Goal: Task Accomplishment & Management: Manage account settings

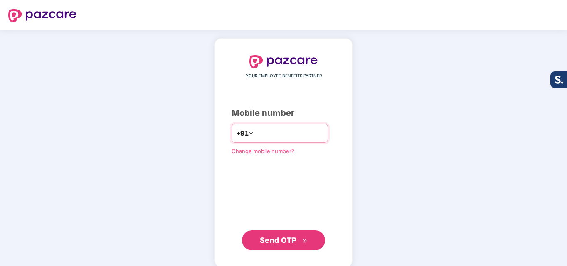
type input "**********"
click at [276, 240] on span "Send OTP" at bounding box center [278, 240] width 37 height 9
click at [271, 135] on input "number" at bounding box center [289, 133] width 68 height 13
type input "**********"
click at [303, 241] on icon "double-right" at bounding box center [304, 240] width 5 height 5
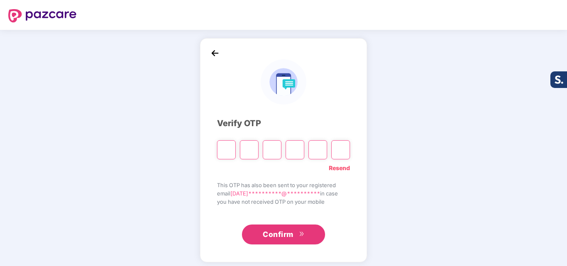
type input "*"
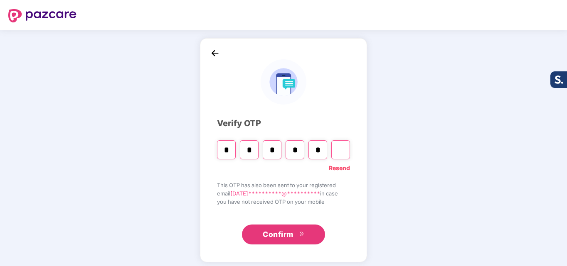
type input "*"
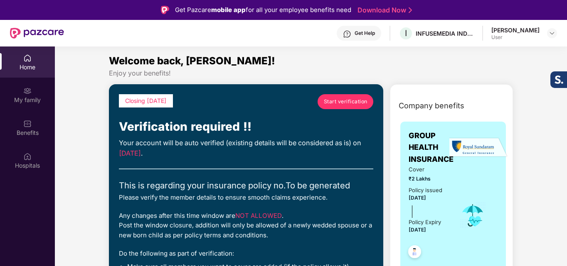
click at [351, 99] on span "Start verification" at bounding box center [346, 102] width 44 height 8
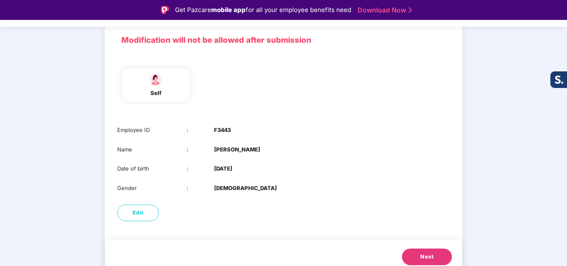
scroll to position [62, 0]
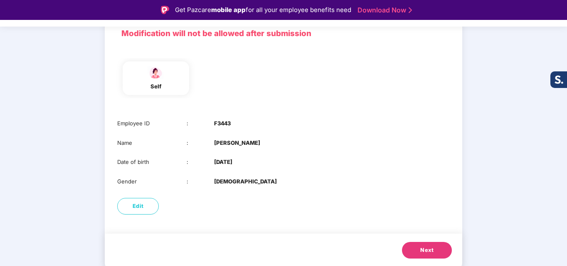
click at [425, 244] on button "Next" at bounding box center [427, 250] width 50 height 17
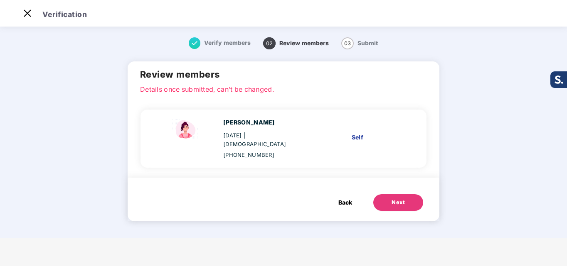
scroll to position [0, 0]
click at [399, 199] on div "Next" at bounding box center [397, 203] width 13 height 8
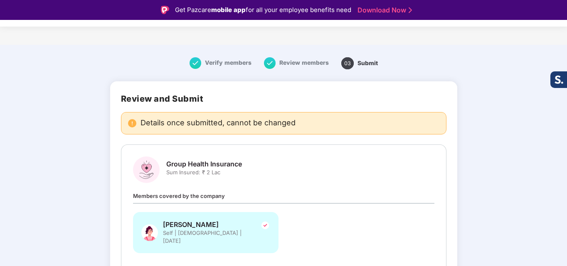
scroll to position [42, 0]
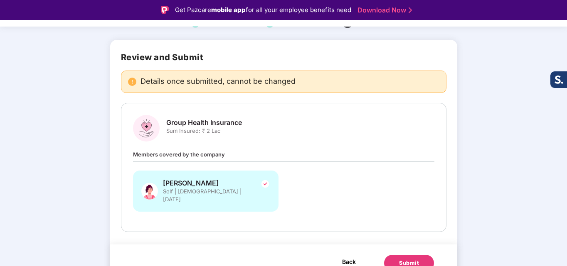
click at [344, 257] on span "Back" at bounding box center [349, 262] width 14 height 10
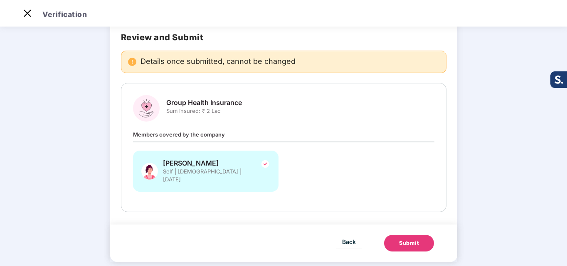
scroll to position [0, 0]
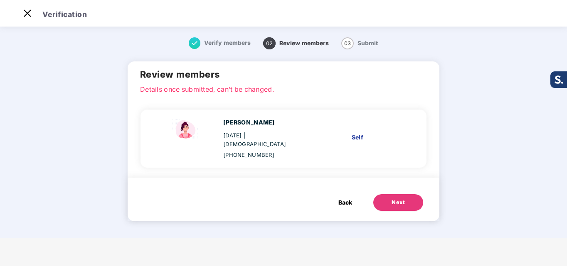
click at [340, 198] on span "Back" at bounding box center [345, 202] width 14 height 9
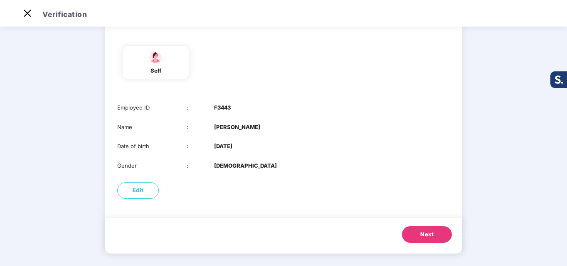
scroll to position [62, 0]
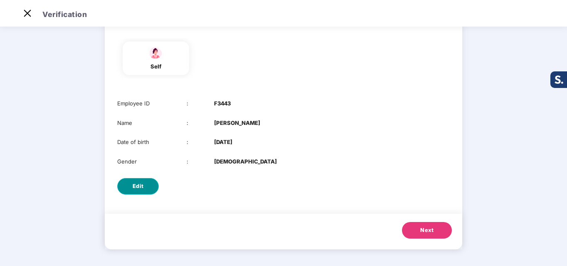
click at [137, 187] on span "Edit" at bounding box center [138, 186] width 11 height 8
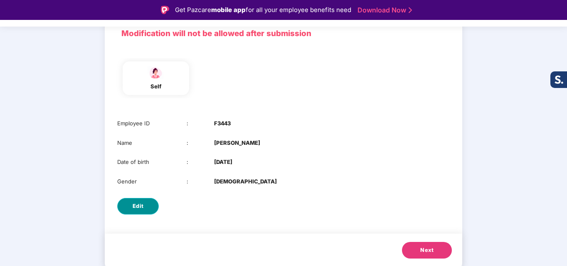
select select "******"
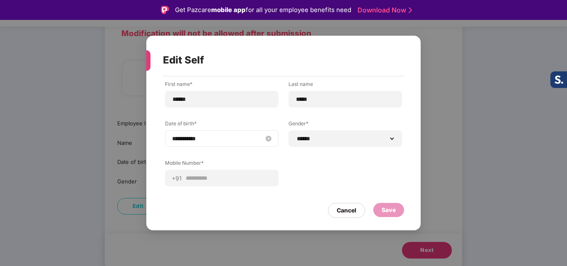
click at [235, 139] on input "**********" at bounding box center [217, 138] width 91 height 9
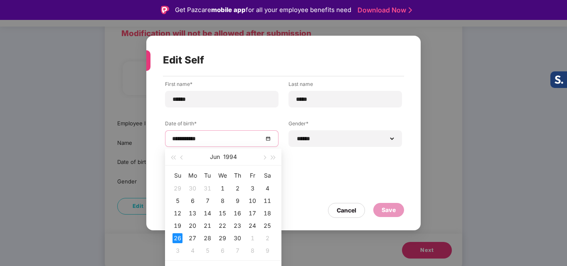
click at [473, 127] on div "**********" at bounding box center [283, 133] width 567 height 266
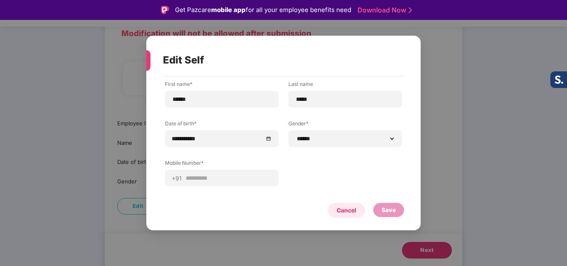
click at [348, 210] on div "Cancel" at bounding box center [346, 210] width 20 height 9
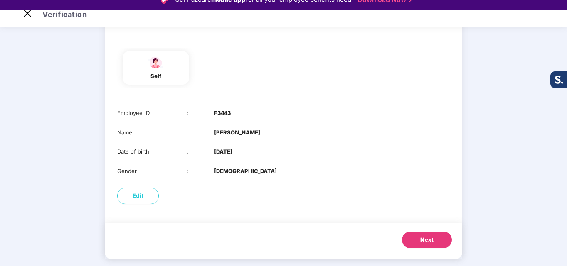
scroll to position [20, 0]
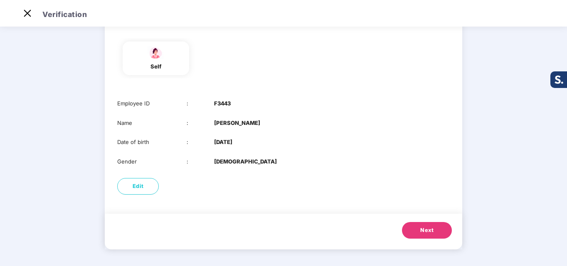
click at [427, 234] on span "Next" at bounding box center [426, 230] width 13 height 8
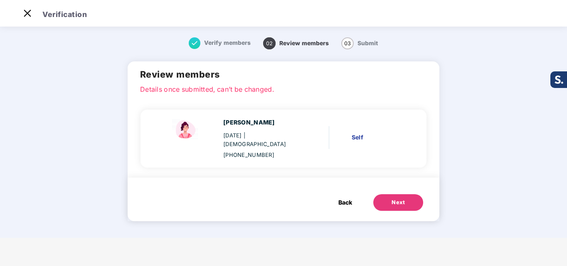
scroll to position [0, 0]
click at [407, 194] on button "Next" at bounding box center [398, 202] width 50 height 17
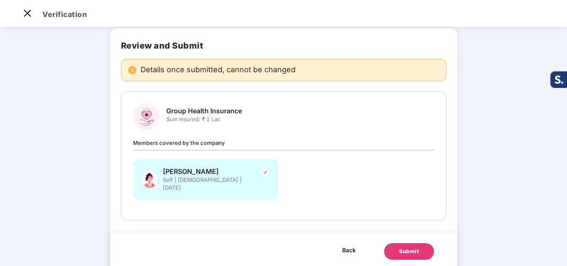
scroll to position [46, 0]
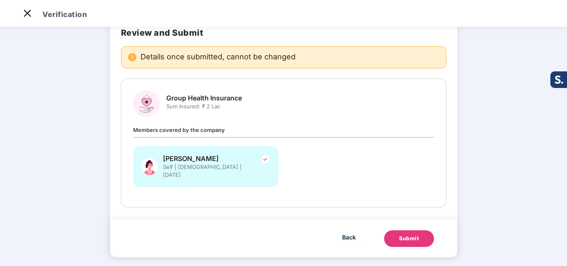
click at [414, 235] on div "Submit" at bounding box center [409, 239] width 20 height 8
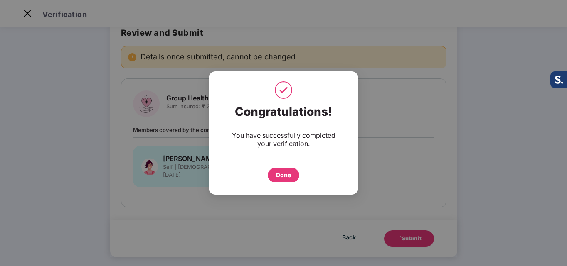
click at [279, 174] on div "Done" at bounding box center [283, 175] width 15 height 9
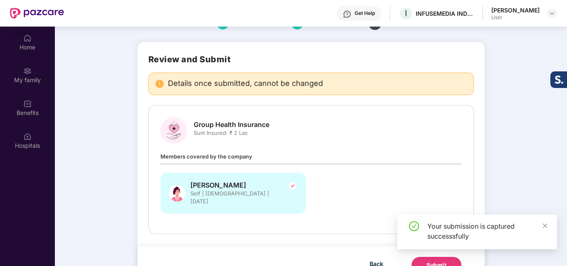
scroll to position [47, 0]
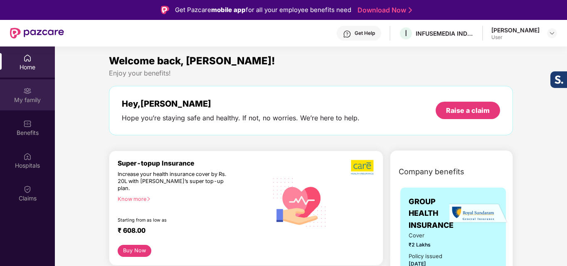
click at [23, 95] on div "My family" at bounding box center [27, 94] width 55 height 31
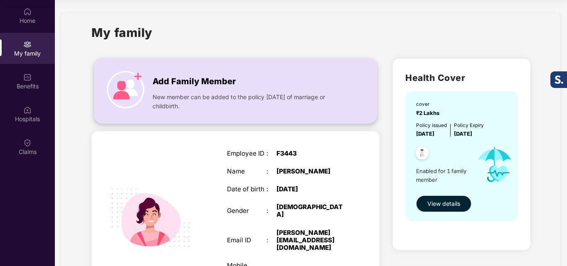
click at [127, 84] on img at bounding box center [125, 89] width 37 height 37
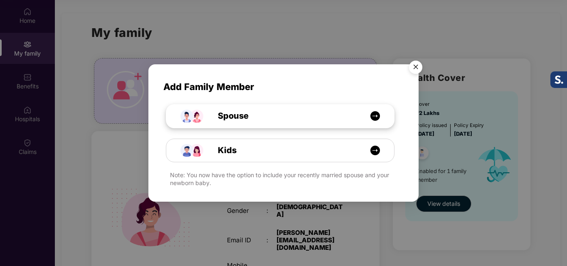
click at [266, 116] on div "Spouse" at bounding box center [284, 116] width 171 height 13
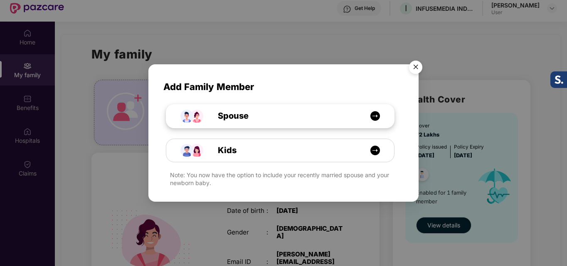
select select "****"
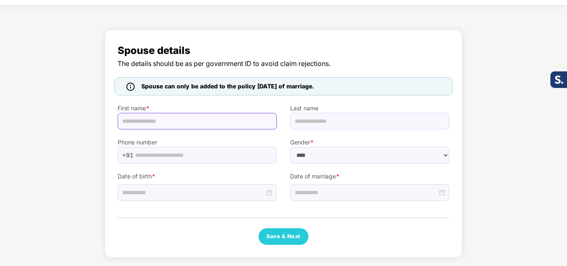
click at [194, 118] on input "text" at bounding box center [197, 121] width 159 height 17
type input "****"
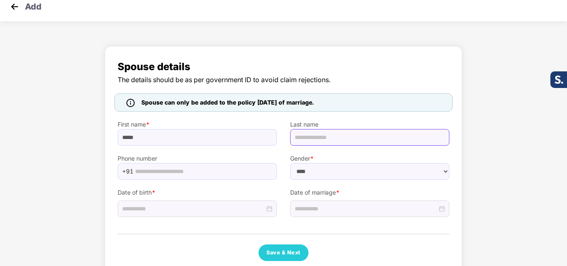
scroll to position [0, 0]
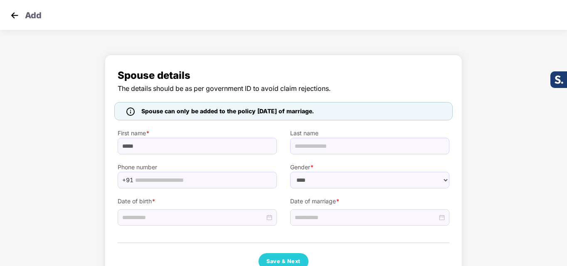
click at [18, 12] on img at bounding box center [14, 15] width 12 height 12
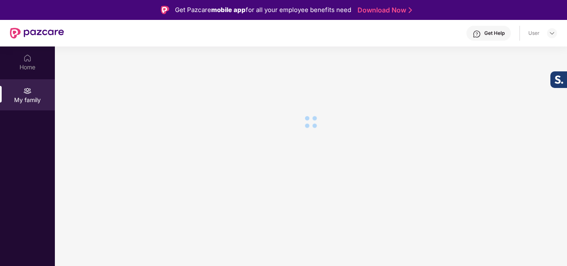
scroll to position [47, 0]
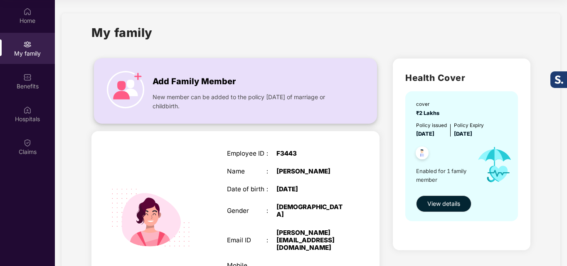
click at [142, 89] on img at bounding box center [125, 89] width 37 height 37
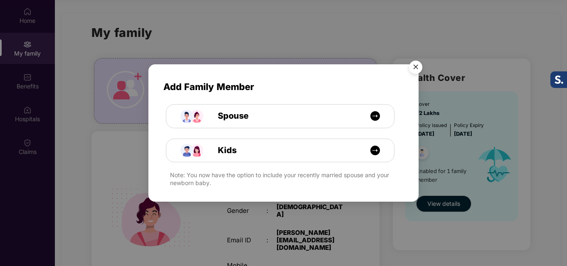
click at [415, 66] on img "Close" at bounding box center [415, 68] width 23 height 23
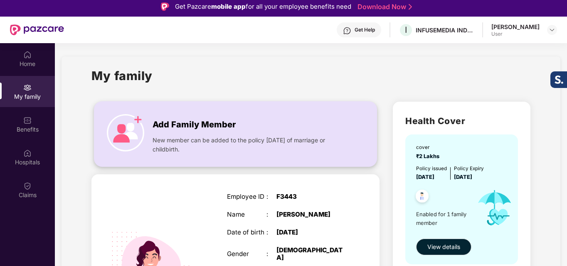
scroll to position [0, 0]
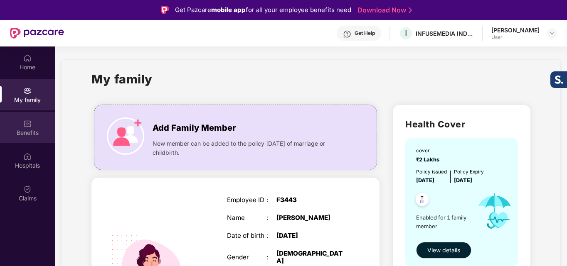
click at [22, 121] on div "Benefits" at bounding box center [27, 127] width 55 height 31
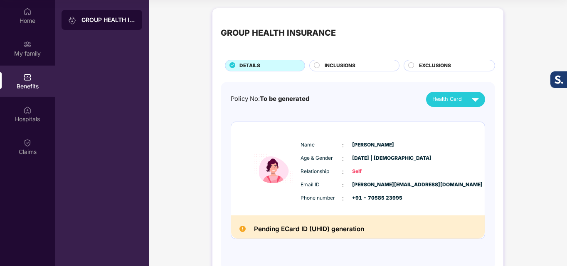
click at [351, 68] on span "INCLUSIONS" at bounding box center [339, 66] width 31 height 8
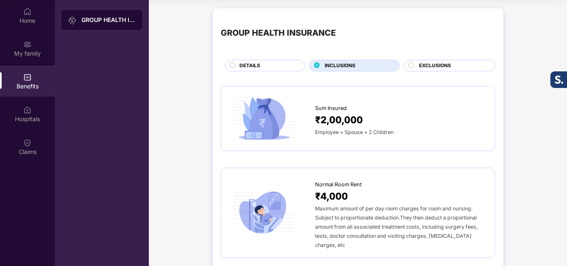
click at [442, 66] on span "EXCLUSIONS" at bounding box center [435, 66] width 32 height 8
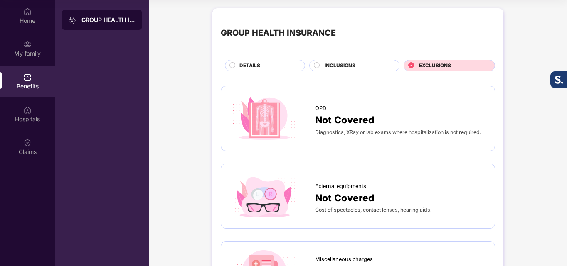
click at [239, 67] on span "DETAILS" at bounding box center [249, 66] width 21 height 8
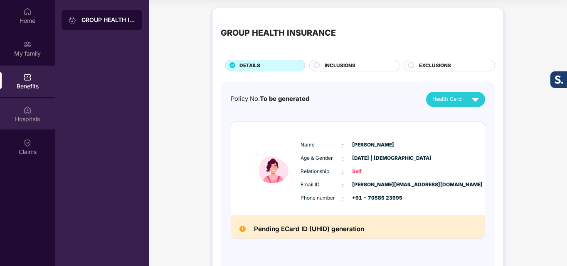
click at [24, 118] on div "Hospitals" at bounding box center [27, 119] width 55 height 8
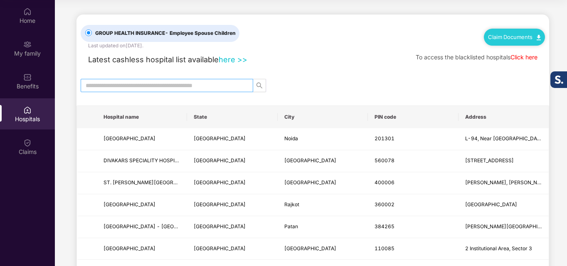
click at [164, 80] on span at bounding box center [167, 85] width 172 height 13
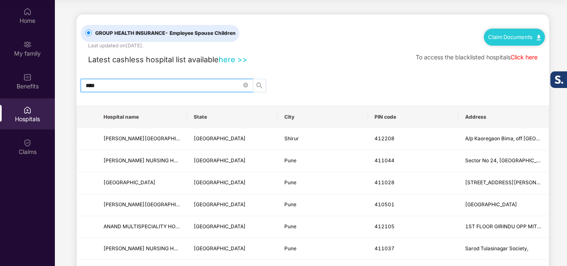
click at [261, 86] on icon "search" at bounding box center [259, 85] width 7 height 7
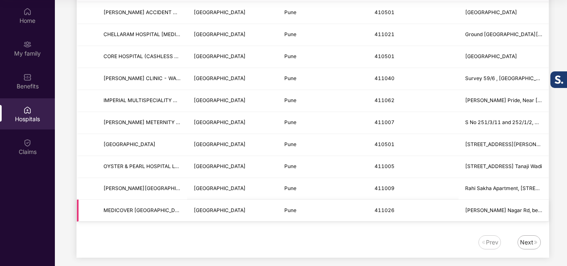
scroll to position [1014, 0]
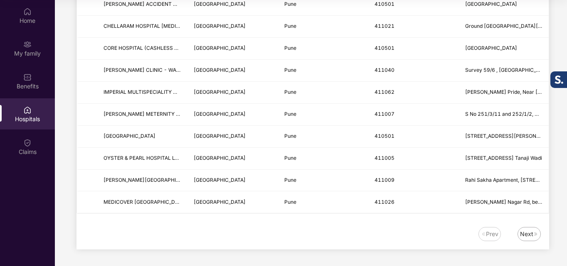
type input "****"
click at [541, 233] on div "Prev Next" at bounding box center [312, 238] width 472 height 22
click at [531, 234] on div "Next" at bounding box center [526, 234] width 13 height 9
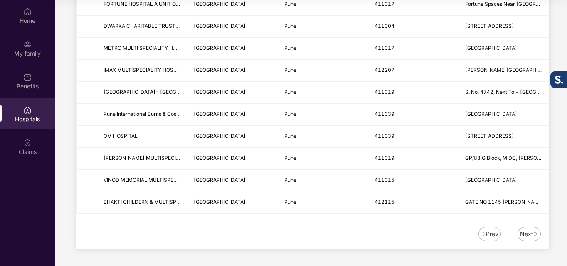
click at [528, 231] on div "Next" at bounding box center [526, 234] width 13 height 9
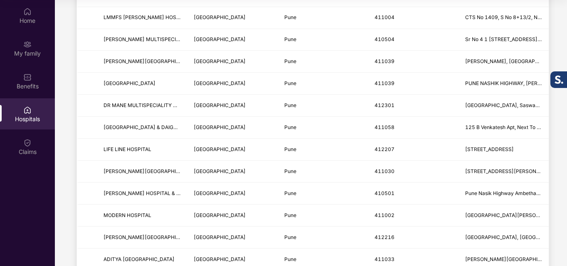
scroll to position [623, 0]
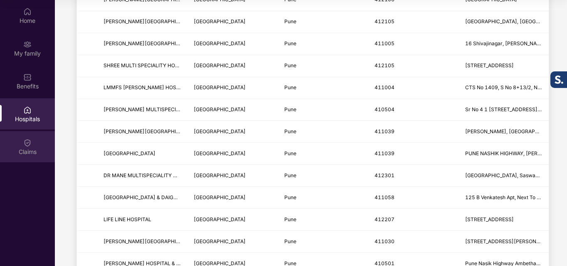
click at [15, 149] on div "Claims" at bounding box center [27, 152] width 55 height 8
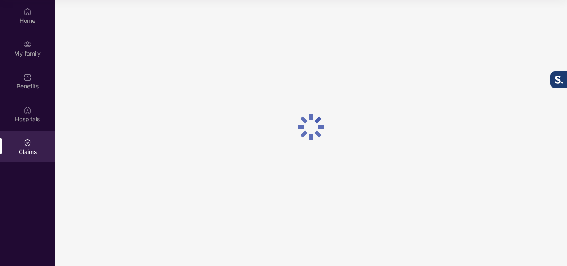
scroll to position [0, 0]
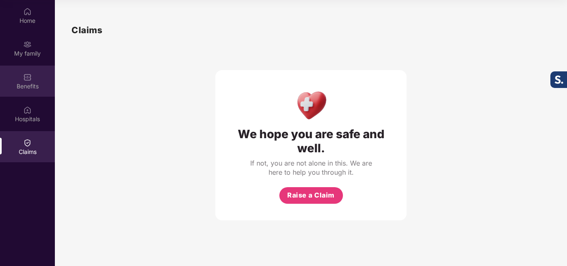
click at [22, 87] on div "Benefits" at bounding box center [27, 86] width 55 height 8
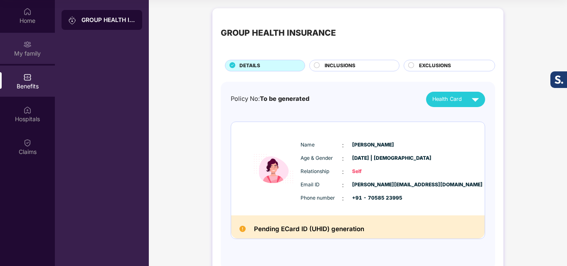
click at [31, 54] on div "My family" at bounding box center [27, 53] width 55 height 8
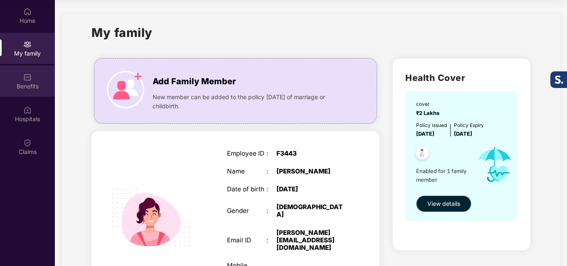
click at [23, 90] on div "Benefits" at bounding box center [27, 86] width 55 height 8
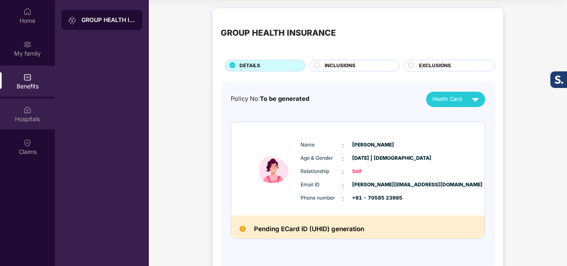
click at [25, 112] on img at bounding box center [27, 110] width 8 height 8
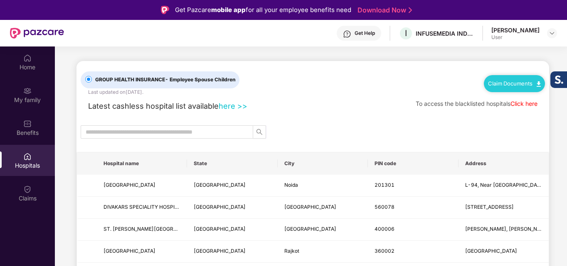
click at [529, 35] on div "User" at bounding box center [515, 37] width 48 height 7
click at [550, 34] on img at bounding box center [551, 33] width 7 height 7
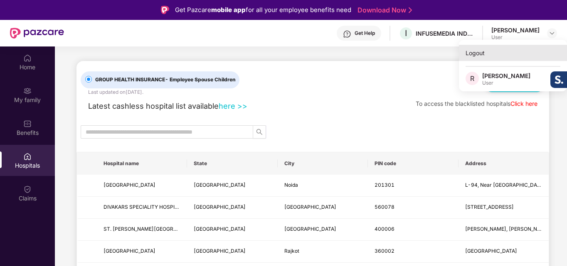
click at [477, 53] on div "Logout" at bounding box center [513, 53] width 108 height 16
